Goal: Find contact information: Find contact information

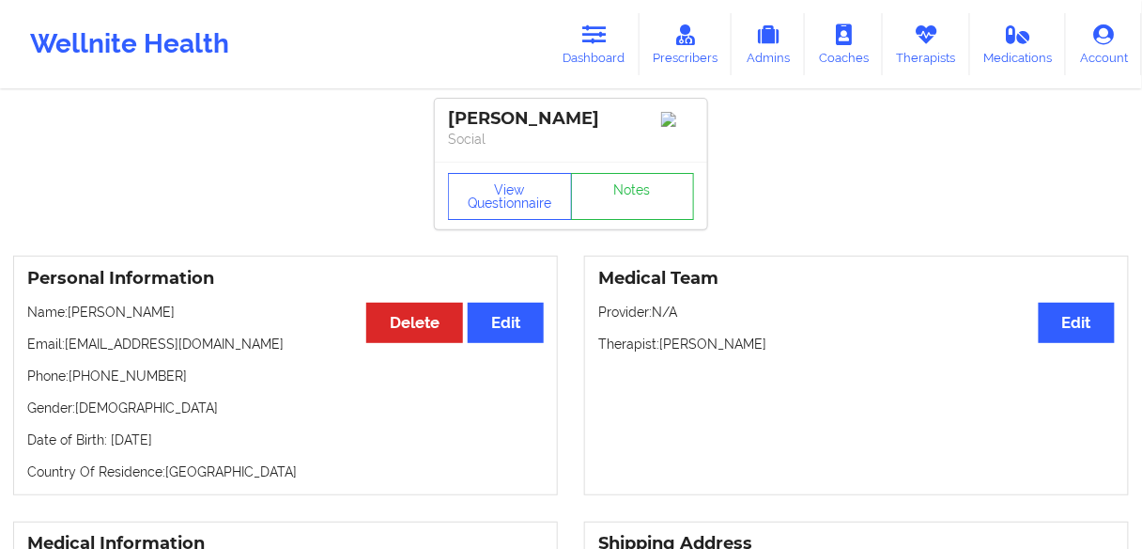
click at [131, 318] on p "Name: [PERSON_NAME]" at bounding box center [285, 311] width 517 height 19
drag, startPoint x: 161, startPoint y: 381, endPoint x: 76, endPoint y: 386, distance: 84.7
click at [76, 385] on p "Phone: [PHONE_NUMBER]" at bounding box center [285, 375] width 517 height 19
copy p "17038888928"
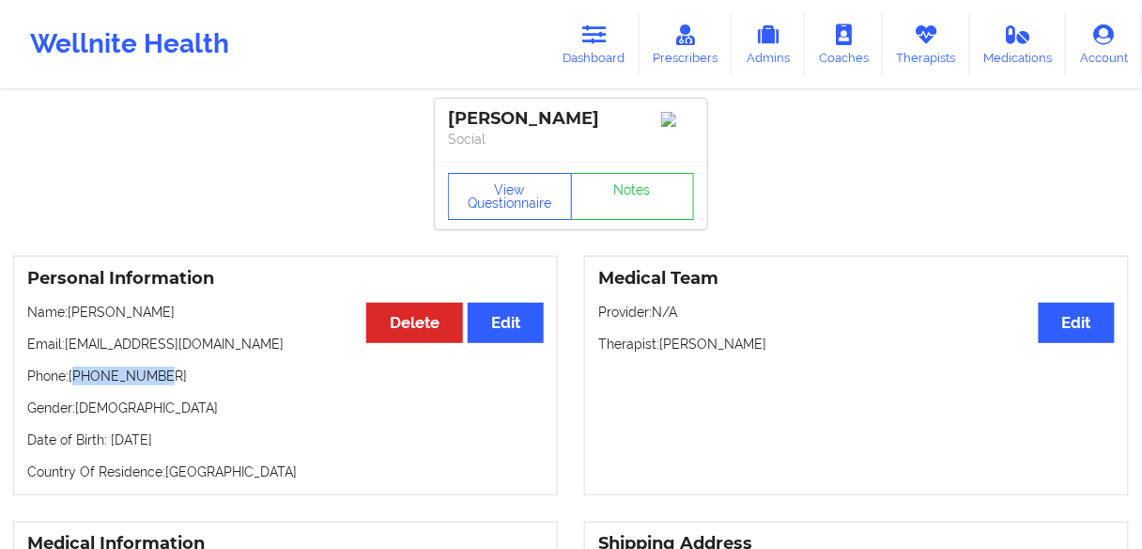
click at [178, 385] on p "Phone: [PHONE_NUMBER]" at bounding box center [285, 375] width 517 height 19
click at [101, 385] on p "Phone: [PHONE_NUMBER]" at bounding box center [285, 375] width 517 height 19
click at [113, 382] on p "Phone: [PHONE_NUMBER]" at bounding box center [285, 375] width 517 height 19
drag, startPoint x: 113, startPoint y: 382, endPoint x: 116, endPoint y: 395, distance: 12.5
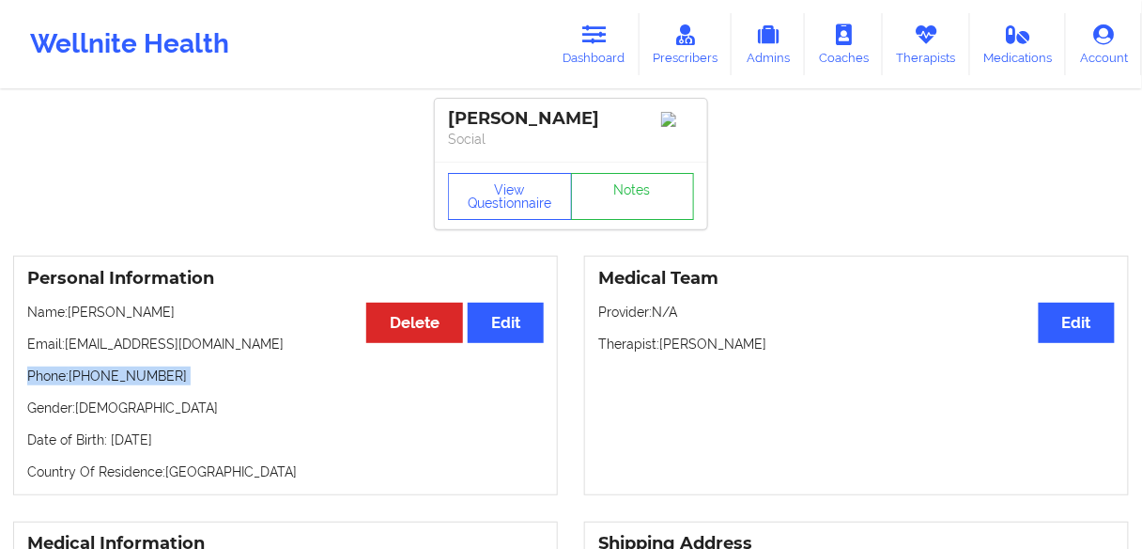
click at [116, 391] on div "Personal Information Edit Delete Name: [PERSON_NAME] Email: [EMAIL_ADDRESS][DOM…" at bounding box center [285, 376] width 545 height 240
click at [132, 408] on p "Gender: [DEMOGRAPHIC_DATA]" at bounding box center [285, 407] width 517 height 19
click at [195, 384] on p "Phone: [PHONE_NUMBER]" at bounding box center [285, 375] width 517 height 19
click at [147, 380] on p "Phone: [PHONE_NUMBER]" at bounding box center [285, 375] width 517 height 19
click at [124, 380] on p "Phone: [PHONE_NUMBER]" at bounding box center [285, 375] width 517 height 19
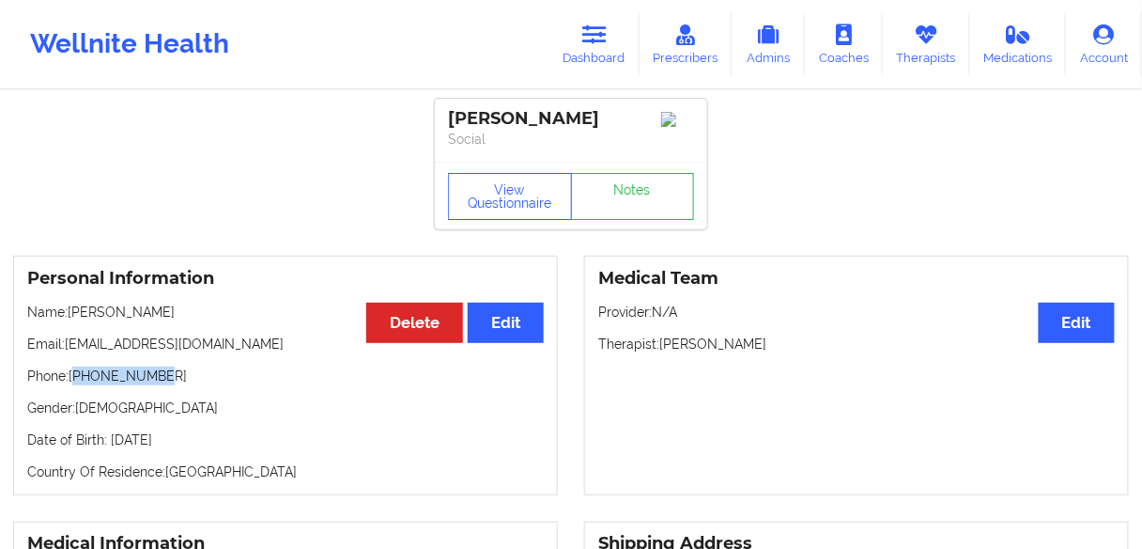
drag, startPoint x: 77, startPoint y: 380, endPoint x: 165, endPoint y: 380, distance: 88.3
click at [165, 380] on p "Phone: [PHONE_NUMBER]" at bounding box center [285, 375] width 517 height 19
copy p "17038888928"
drag, startPoint x: 181, startPoint y: 318, endPoint x: 70, endPoint y: 318, distance: 110.9
click at [70, 318] on p "Name: [PERSON_NAME]" at bounding box center [285, 311] width 517 height 19
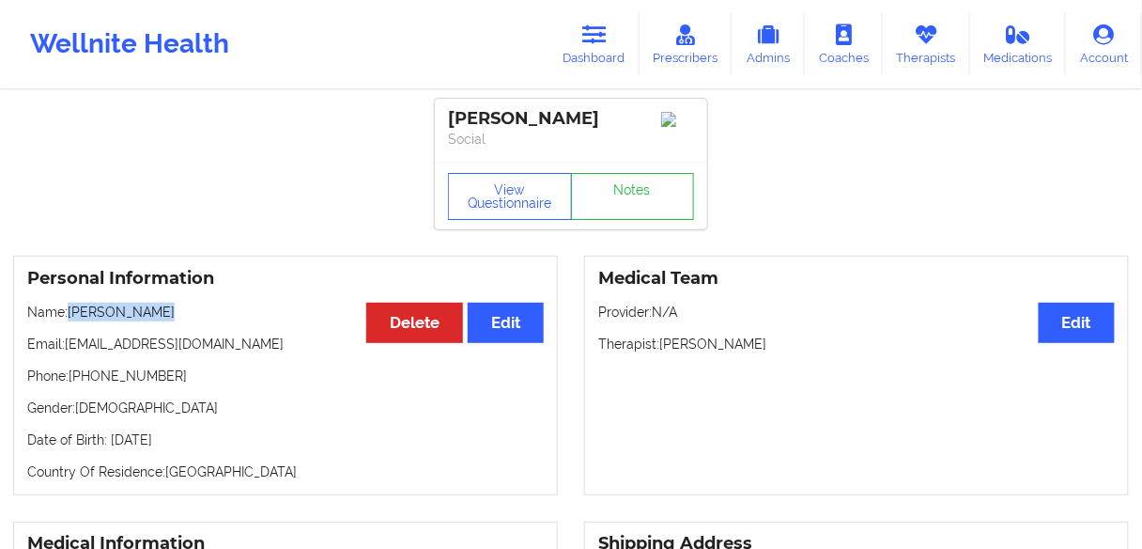
copy p "[PERSON_NAME]"
drag, startPoint x: 248, startPoint y: 348, endPoint x: 566, endPoint y: 245, distance: 333.6
click at [11, 334] on div "Personal Information Edit Delete Name: [PERSON_NAME] Email: [EMAIL_ADDRESS][DOM…" at bounding box center [285, 376] width 571 height 240
copy p "Email: [EMAIL_ADDRESS][DOMAIN_NAME]"
click at [203, 392] on div "Personal Information Edit Delete Name: [PERSON_NAME] Email: [EMAIL_ADDRESS][DOM…" at bounding box center [285, 376] width 545 height 240
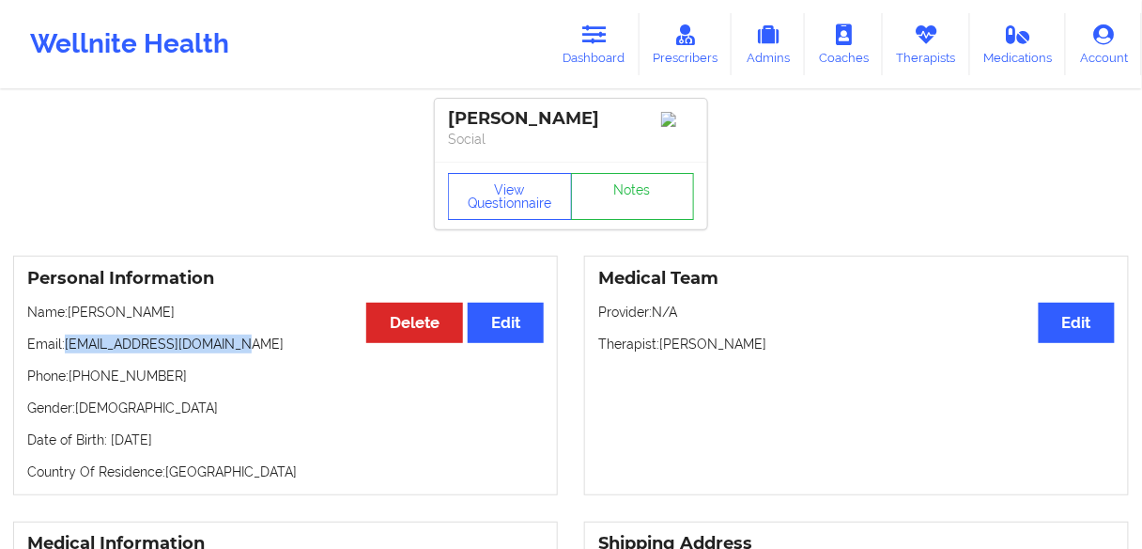
drag, startPoint x: 241, startPoint y: 344, endPoint x: 65, endPoint y: 349, distance: 176.7
click at [65, 349] on p "Email: [EMAIL_ADDRESS][DOMAIN_NAME]" at bounding box center [285, 343] width 517 height 19
copy p "[EMAIL_ADDRESS][DOMAIN_NAME]"
drag, startPoint x: 177, startPoint y: 378, endPoint x: 76, endPoint y: 384, distance: 100.7
click at [76, 384] on p "Phone: [PHONE_NUMBER]" at bounding box center [285, 375] width 517 height 19
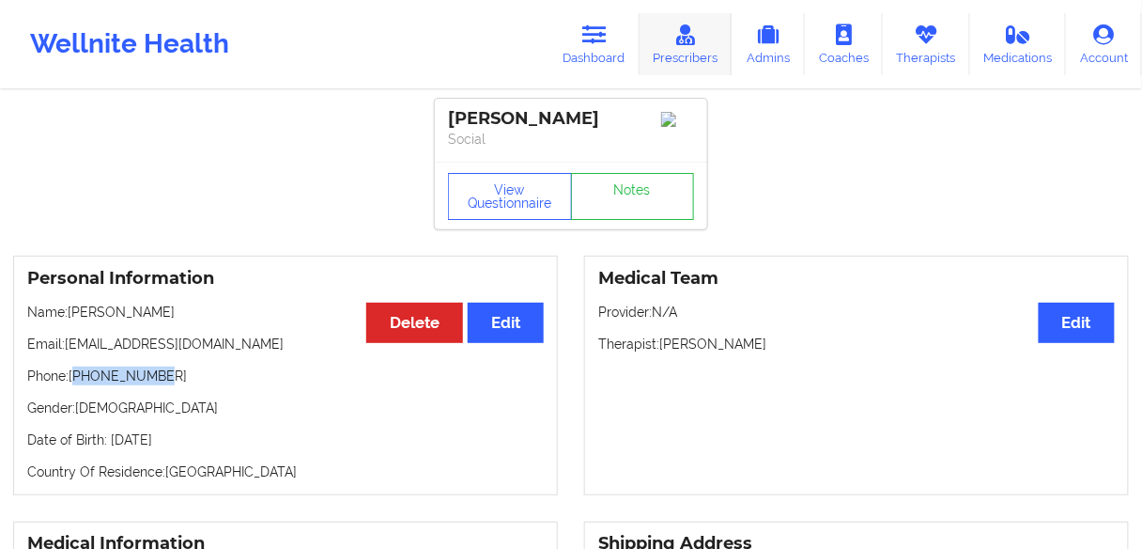
copy p "17038888928"
click at [172, 379] on p "Phone: [PHONE_NUMBER]" at bounding box center [285, 375] width 517 height 19
click at [169, 373] on p "Phone: [PHONE_NUMBER]" at bounding box center [285, 375] width 517 height 19
click at [120, 382] on p "Phone: [PHONE_NUMBER]" at bounding box center [285, 375] width 517 height 19
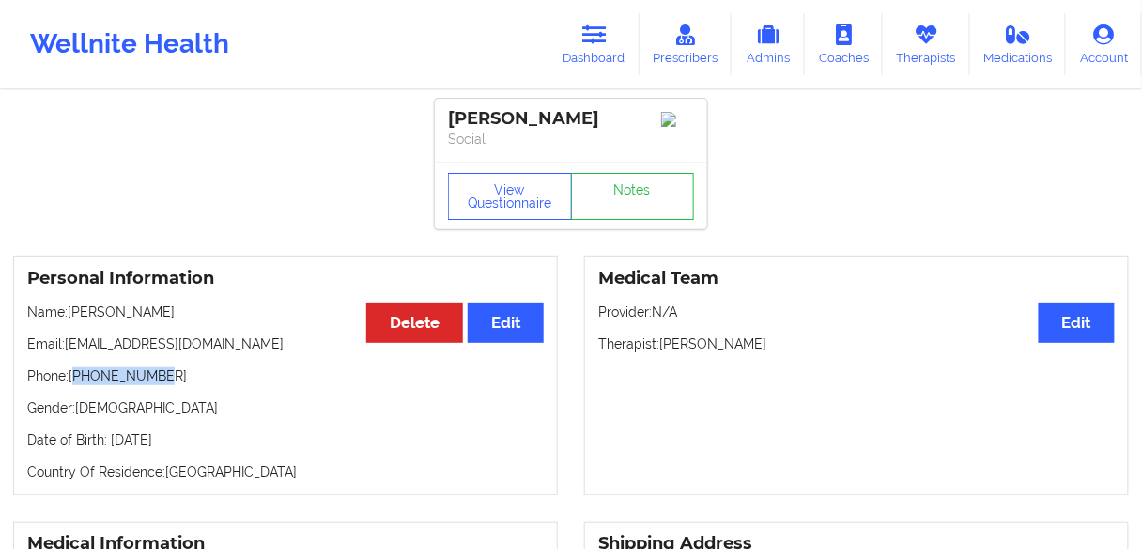
copy p "17038888928"
click at [594, 52] on link "Dashboard" at bounding box center [595, 44] width 90 height 62
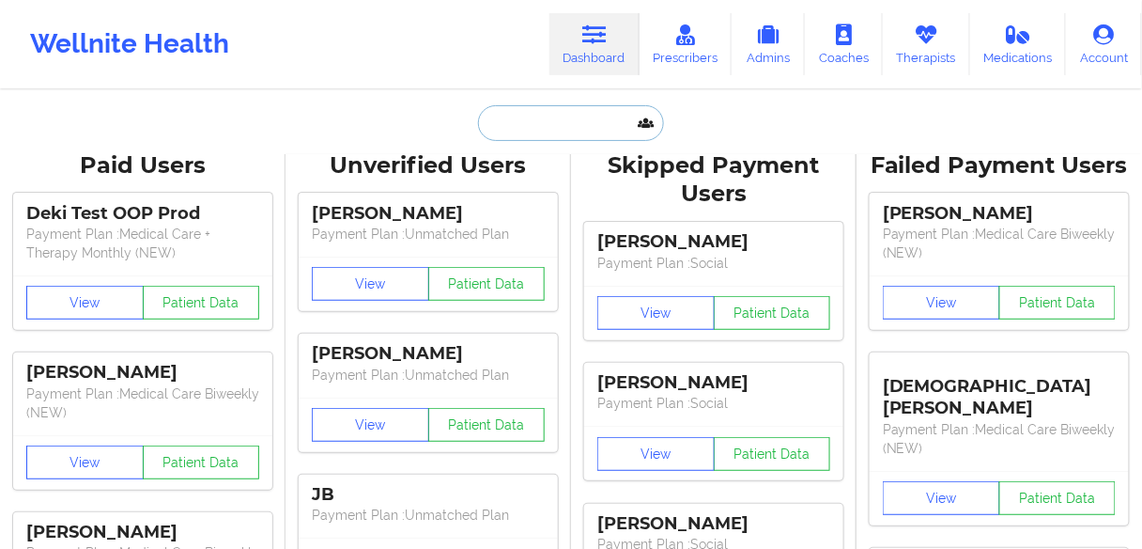
click at [582, 128] on input "text" at bounding box center [571, 123] width 186 height 36
paste input "[PERSON_NAME]"
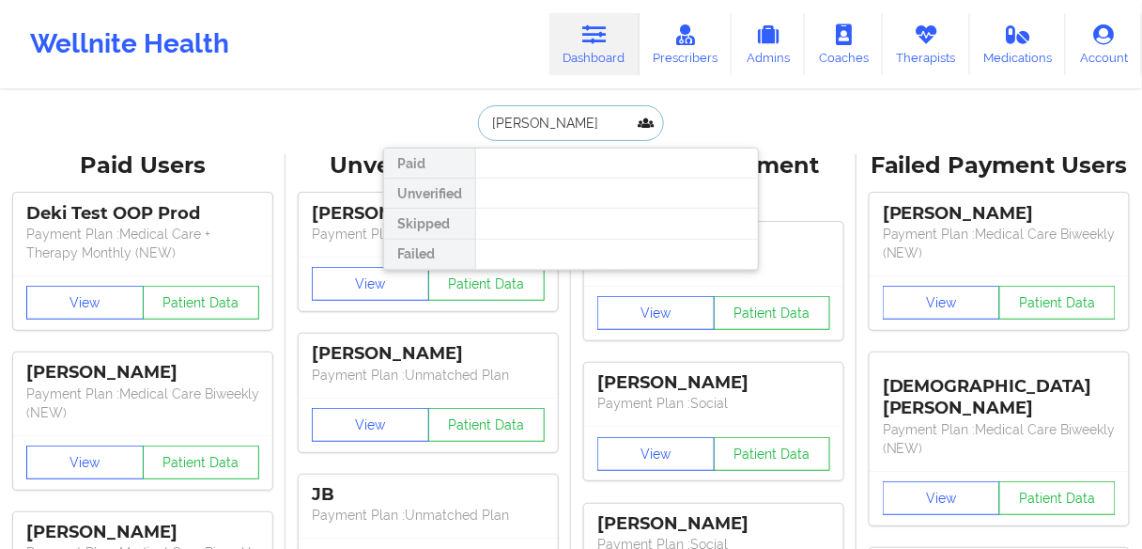
drag, startPoint x: 547, startPoint y: 124, endPoint x: 419, endPoint y: 112, distance: 128.3
click at [419, 113] on div "[PERSON_NAME] Paid Unverified Skipped Failed" at bounding box center [571, 123] width 376 height 36
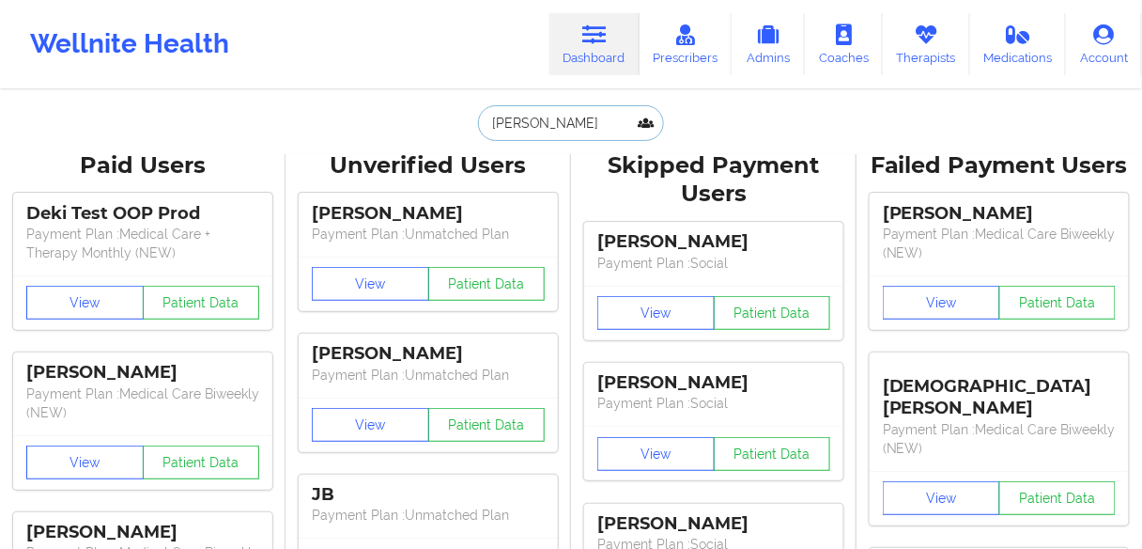
paste input "Mandi"
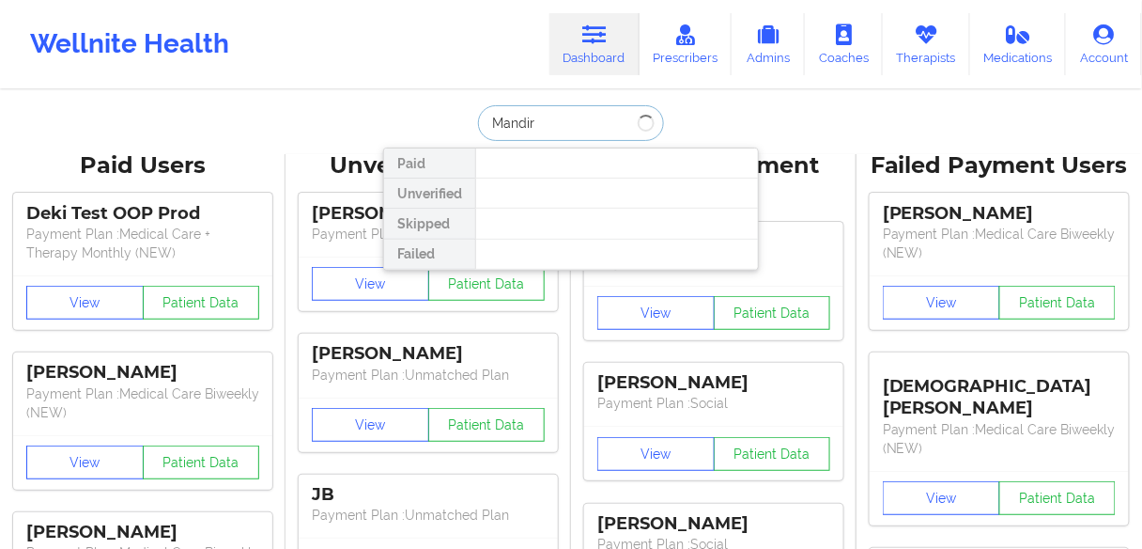
drag, startPoint x: 547, startPoint y: 118, endPoint x: 425, endPoint y: 119, distance: 122.1
click at [425, 119] on div "Mandir Paid Unverified Skipped Failed" at bounding box center [571, 123] width 376 height 36
paste input "text"
type input "Mandi"
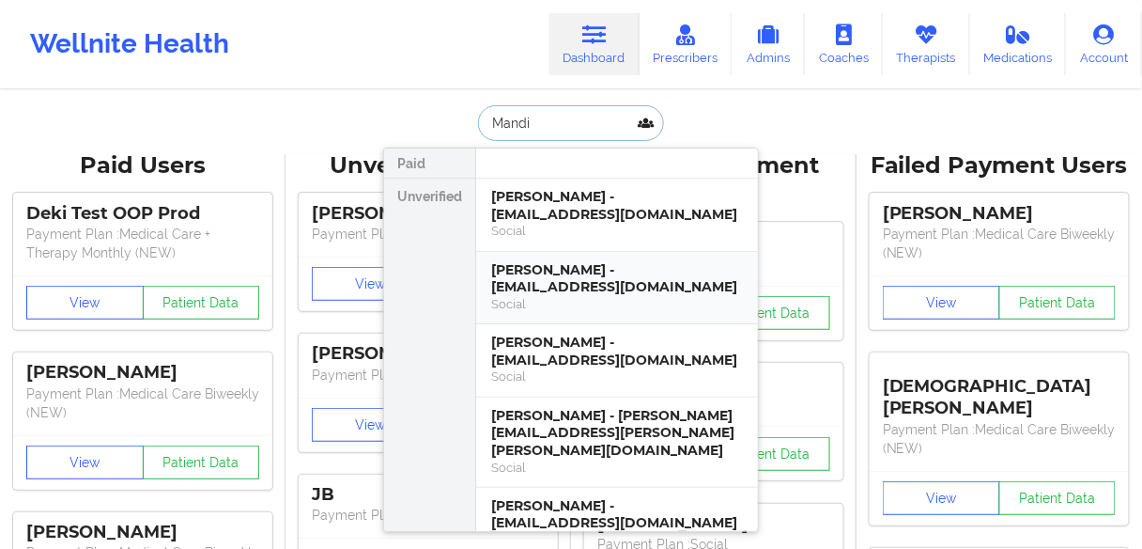
click at [519, 281] on div "[PERSON_NAME] - [EMAIL_ADDRESS][DOMAIN_NAME]" at bounding box center [617, 278] width 252 height 35
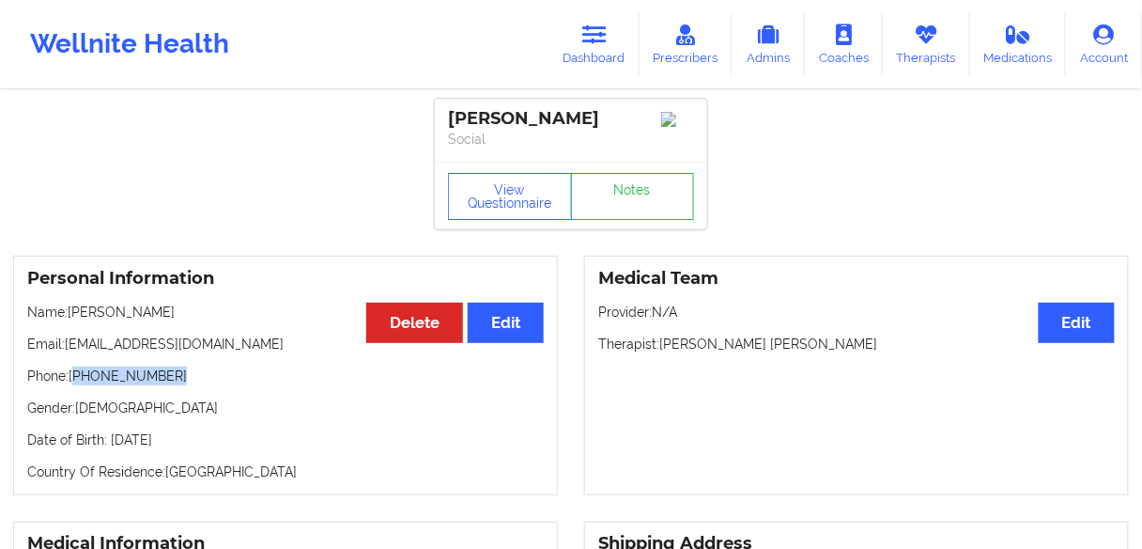
drag, startPoint x: 180, startPoint y: 385, endPoint x: 77, endPoint y: 381, distance: 103.4
click at [77, 381] on p "Phone: [PHONE_NUMBER]" at bounding box center [285, 375] width 517 height 19
copy p "[PHONE_NUMBER]"
drag, startPoint x: 593, startPoint y: 55, endPoint x: 599, endPoint y: 75, distance: 20.8
click at [593, 55] on link "Dashboard" at bounding box center [595, 44] width 90 height 62
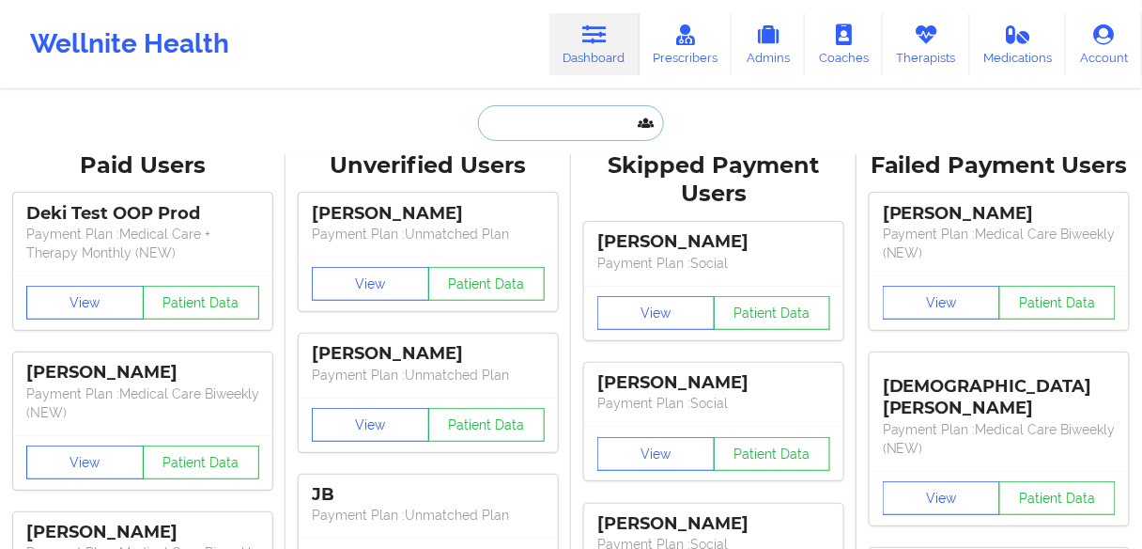
click at [609, 107] on input "text" at bounding box center [571, 123] width 186 height 36
paste input "[PERSON_NAME]"
type input "[PERSON_NAME]"
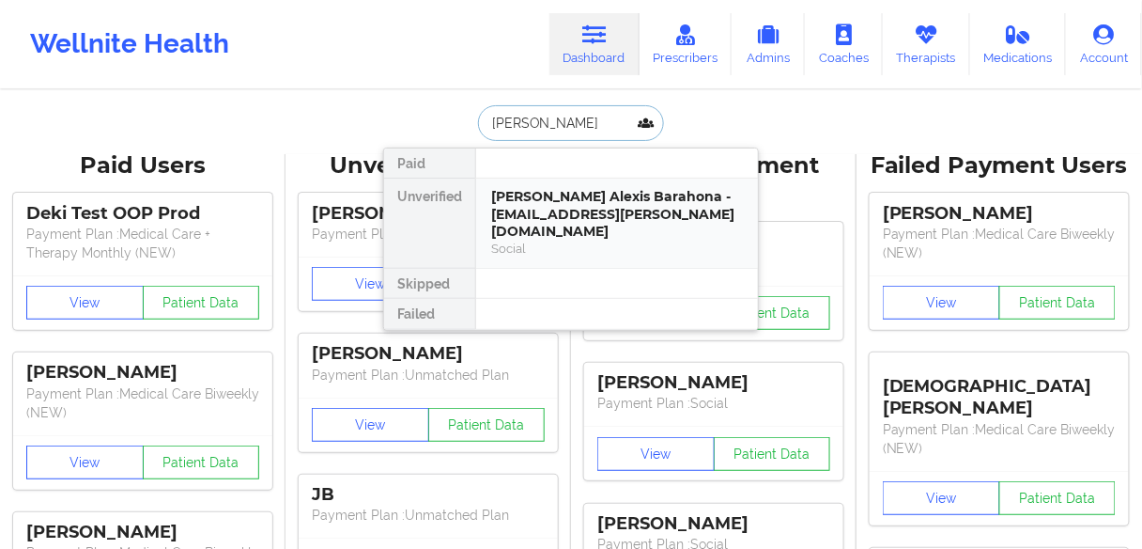
click at [542, 206] on div "[PERSON_NAME] Alexis Barahona - [EMAIL_ADDRESS][PERSON_NAME][DOMAIN_NAME]" at bounding box center [617, 214] width 252 height 53
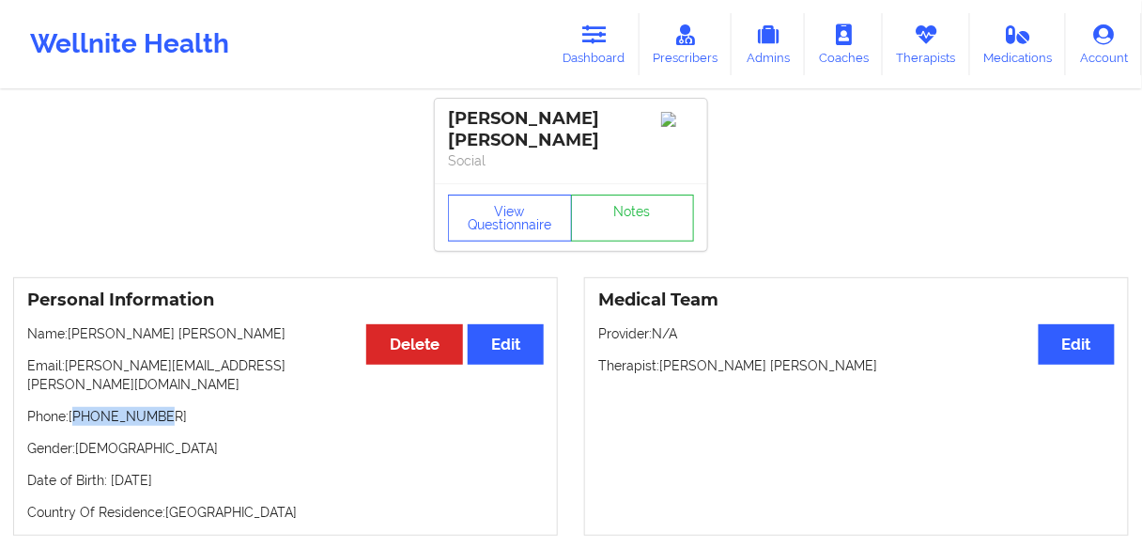
drag, startPoint x: 163, startPoint y: 381, endPoint x: 78, endPoint y: 390, distance: 85.9
click at [78, 407] on p "Phone: [PHONE_NUMBER]" at bounding box center [285, 416] width 517 height 19
copy p "18328238525"
click at [588, 52] on link "Dashboard" at bounding box center [595, 44] width 90 height 62
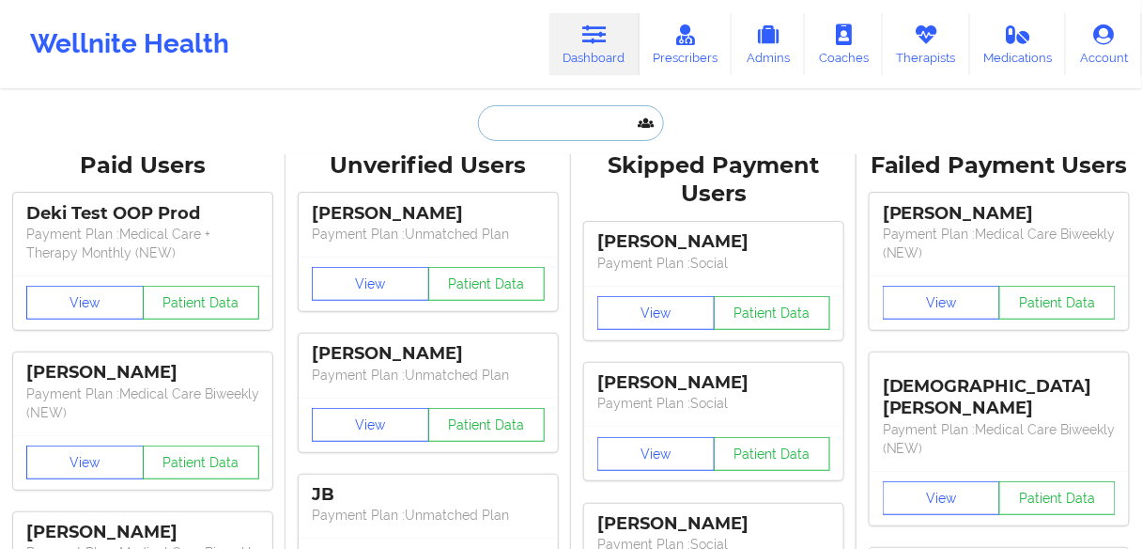
drag, startPoint x: 534, startPoint y: 139, endPoint x: 535, endPoint y: 122, distance: 17.0
click at [534, 138] on input "text" at bounding box center [571, 123] width 186 height 36
paste input "[PERSON_NAME]"
type input "[PERSON_NAME]"
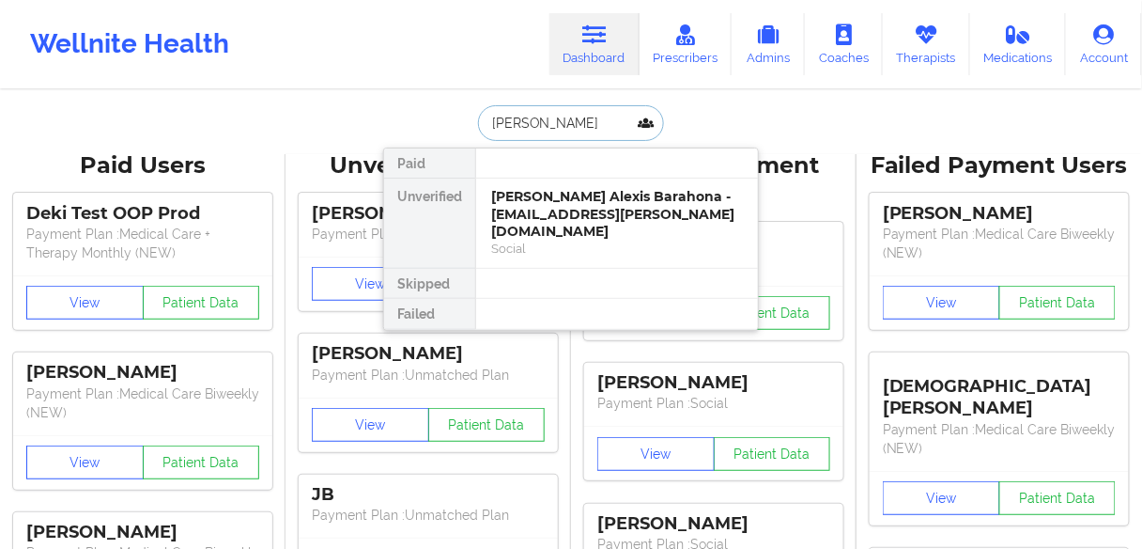
scroll to position [0, 11]
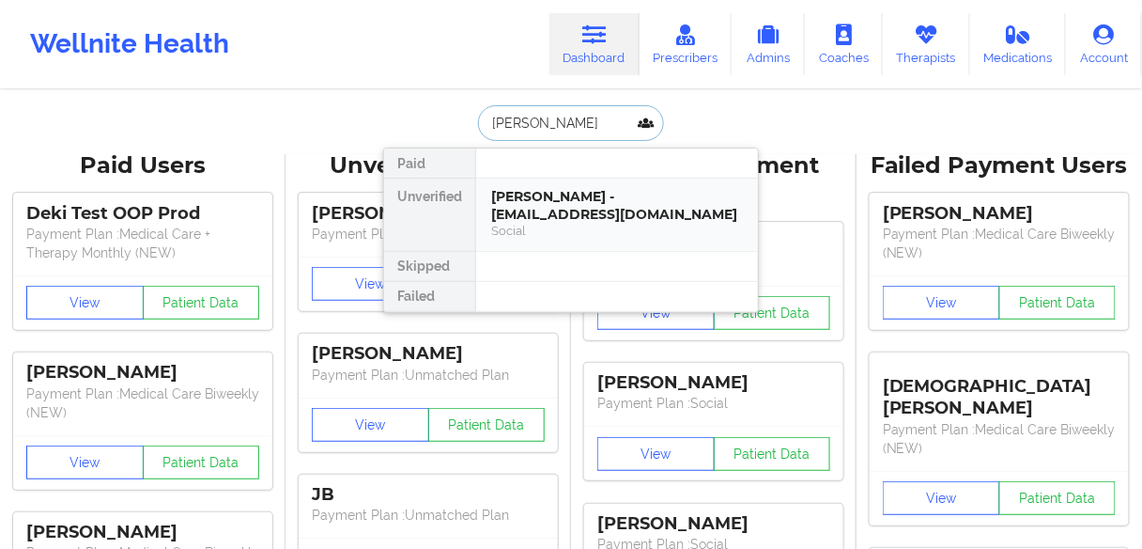
click at [547, 203] on div "[PERSON_NAME] - [EMAIL_ADDRESS][DOMAIN_NAME]" at bounding box center [617, 205] width 252 height 35
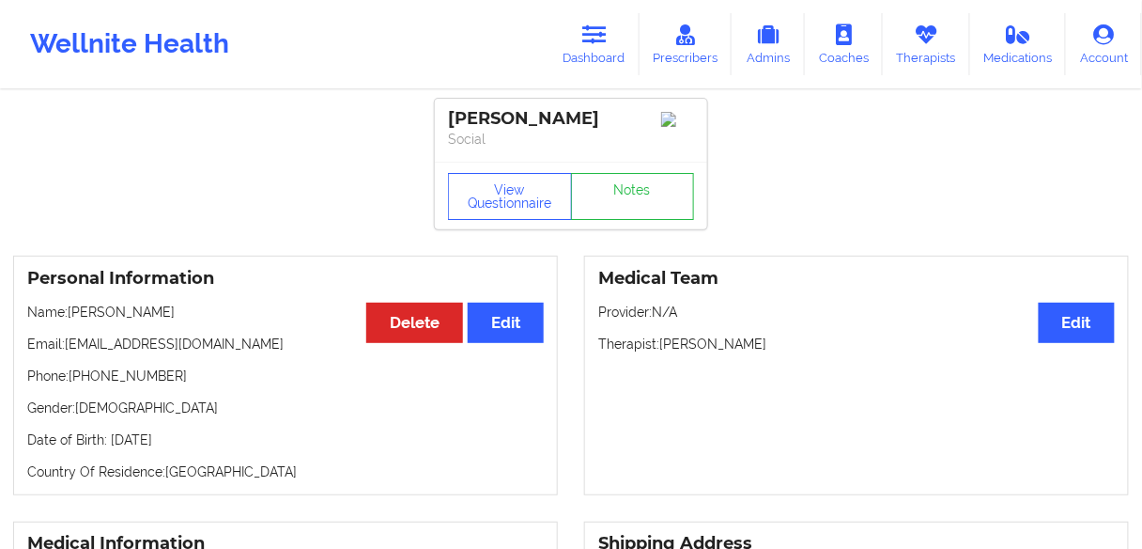
drag, startPoint x: 243, startPoint y: 340, endPoint x: 98, endPoint y: 305, distance: 149.7
click at [68, 321] on p "Name: [PERSON_NAME]" at bounding box center [285, 311] width 517 height 19
copy p "[PERSON_NAME]"
click at [608, 51] on link "Dashboard" at bounding box center [595, 44] width 90 height 62
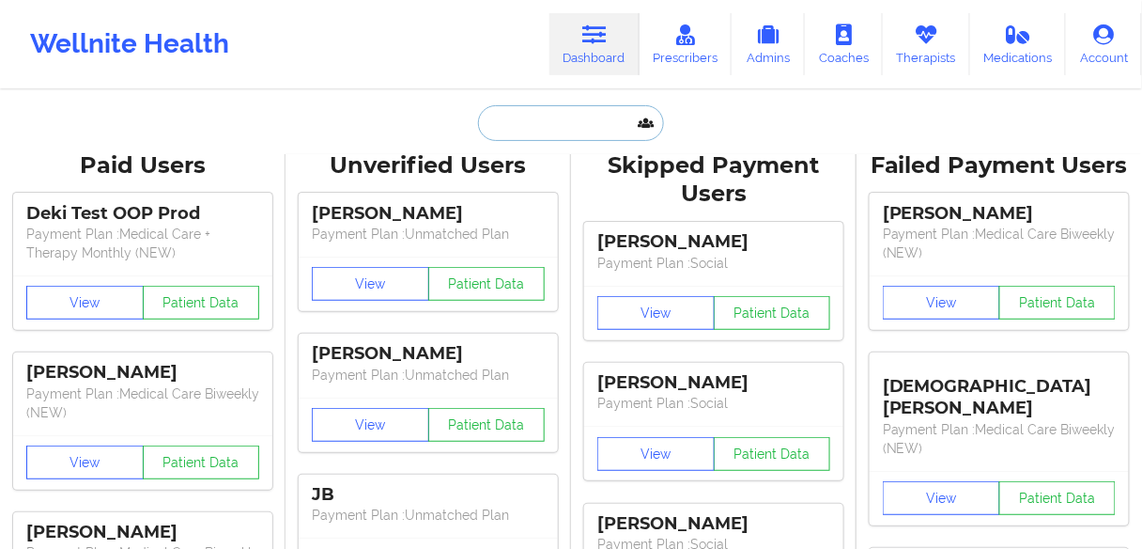
click at [514, 133] on input "text" at bounding box center [571, 123] width 186 height 36
paste input "[PERSON_NAME]"
type input "[PERSON_NAME]"
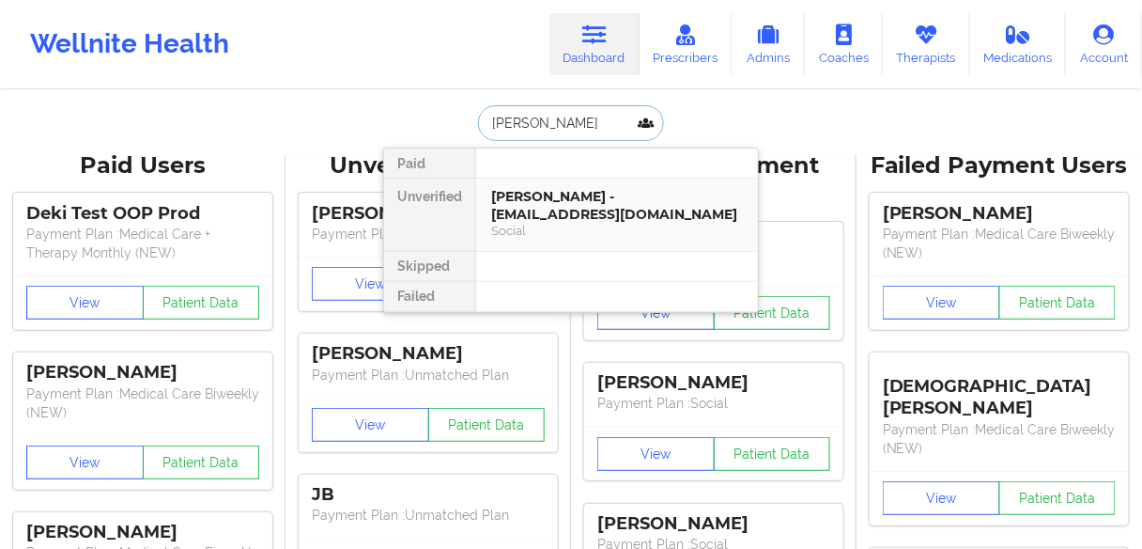
click at [543, 204] on div "[PERSON_NAME] - [EMAIL_ADDRESS][DOMAIN_NAME]" at bounding box center [617, 205] width 252 height 35
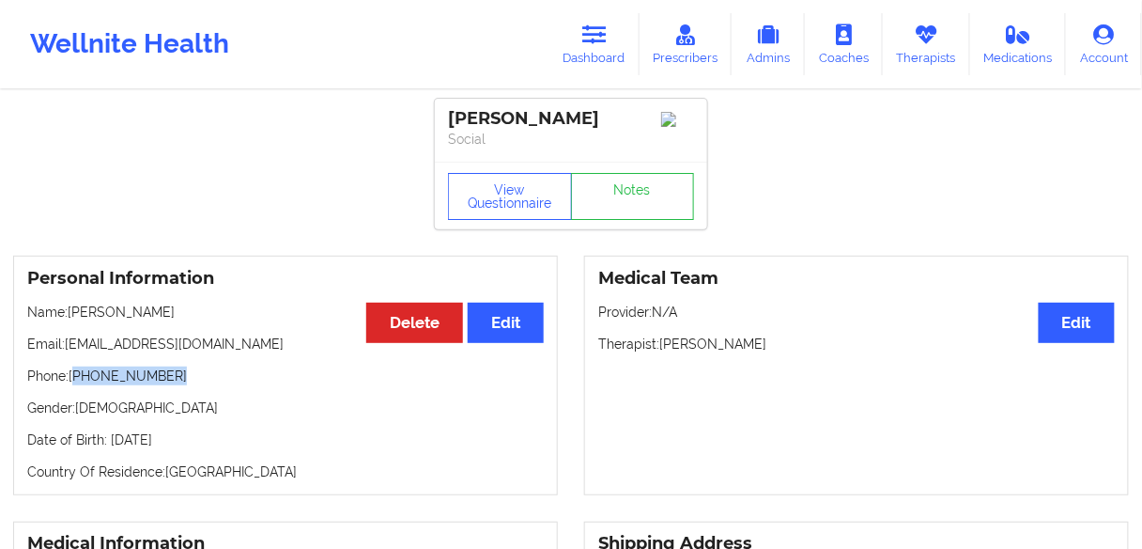
drag, startPoint x: 198, startPoint y: 382, endPoint x: 77, endPoint y: 379, distance: 121.2
click at [77, 379] on p "Phone: [PHONE_NUMBER]" at bounding box center [285, 375] width 517 height 19
click at [596, 49] on link "Dashboard" at bounding box center [595, 44] width 90 height 62
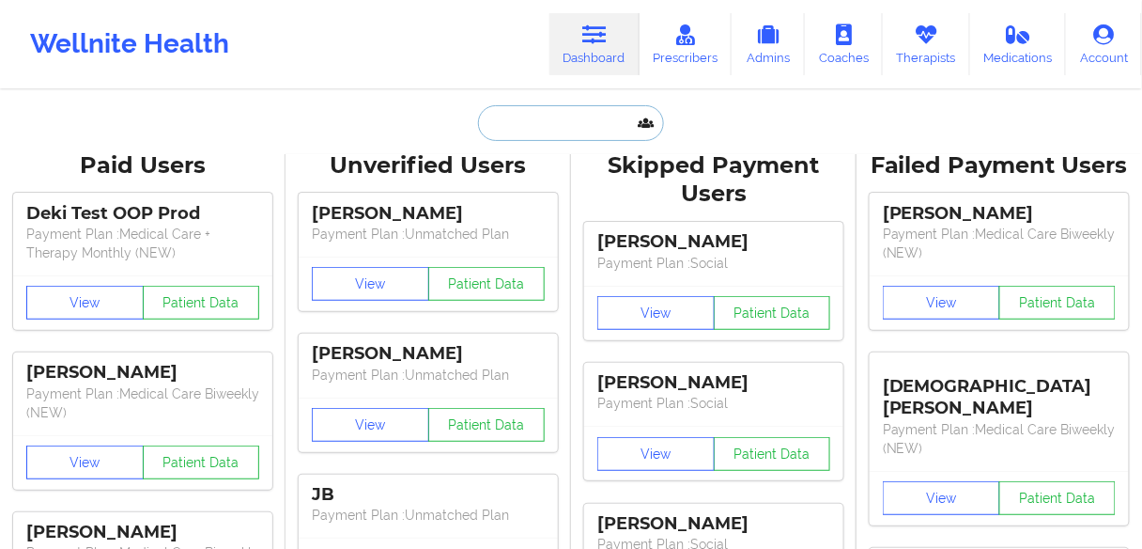
click at [550, 126] on input "text" at bounding box center [571, 123] width 186 height 36
paste input "[PERSON_NAME]"
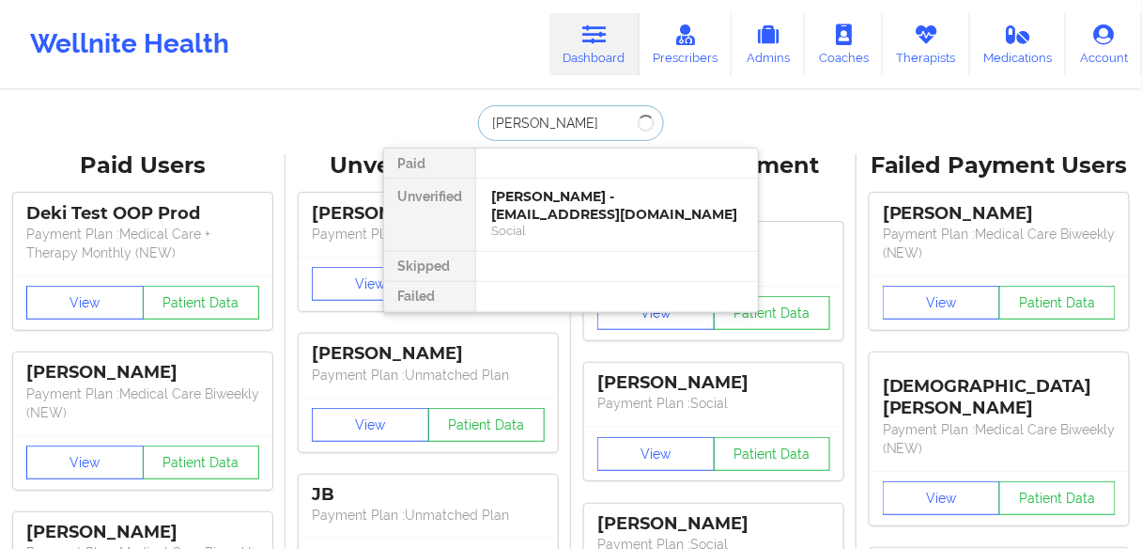
type input "[PERSON_NAME]"
click at [542, 116] on input "[PERSON_NAME]" at bounding box center [571, 123] width 186 height 36
click at [601, 123] on input "[PERSON_NAME]" at bounding box center [571, 123] width 186 height 36
click at [563, 203] on div "[PERSON_NAME] - [EMAIL_ADDRESS][DOMAIN_NAME]" at bounding box center [617, 205] width 252 height 35
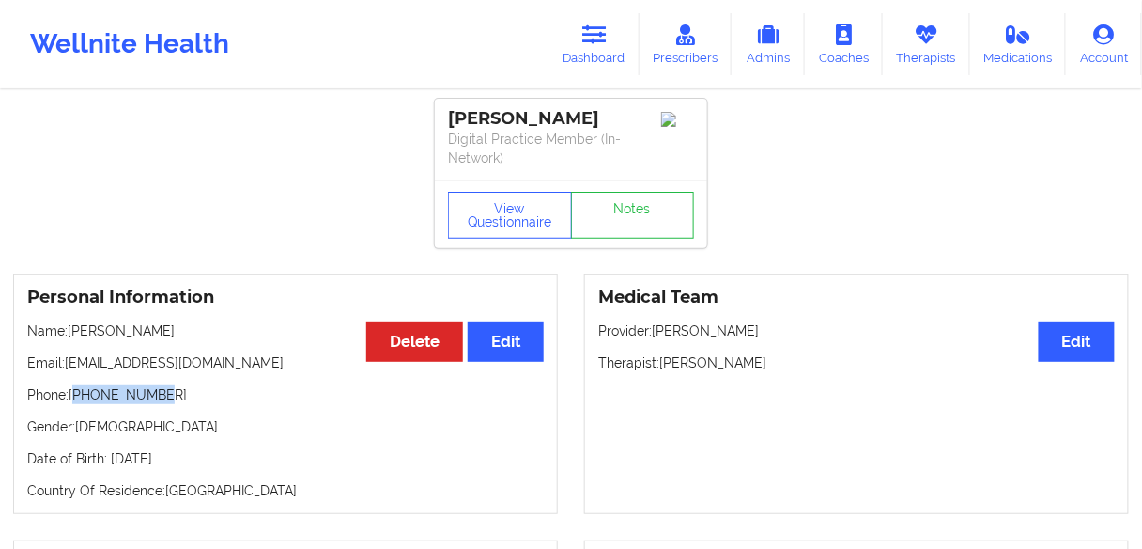
drag, startPoint x: 185, startPoint y: 395, endPoint x: 75, endPoint y: 400, distance: 110.1
click at [75, 400] on p "Phone: [PHONE_NUMBER]" at bounding box center [285, 394] width 517 height 19
click at [240, 372] on div "Personal Information Edit Delete Name: [PERSON_NAME] Email: [EMAIL_ADDRESS][DOM…" at bounding box center [285, 394] width 545 height 240
drag, startPoint x: 178, startPoint y: 391, endPoint x: 77, endPoint y: 391, distance: 101.5
click at [77, 391] on p "Phone: [PHONE_NUMBER]" at bounding box center [285, 394] width 517 height 19
